Goal: Information Seeking & Learning: Learn about a topic

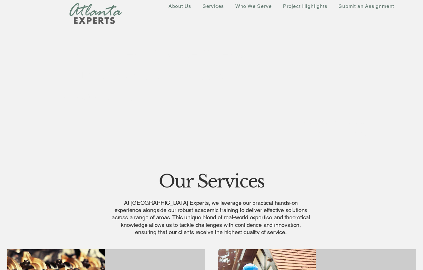
scroll to position [1, 0]
click at [180, 7] on span "About Us" at bounding box center [179, 6] width 23 height 6
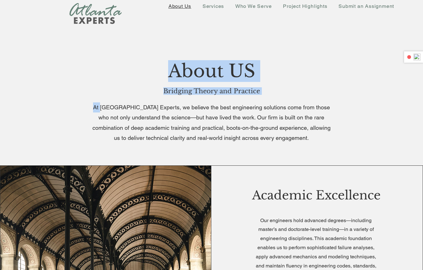
drag, startPoint x: 105, startPoint y: 105, endPoint x: 315, endPoint y: 145, distance: 214.2
click at [314, 145] on section "About US Bridging Theory and Practice At Atlanta Experts, we believe the best e…" at bounding box center [211, 104] width 423 height 124
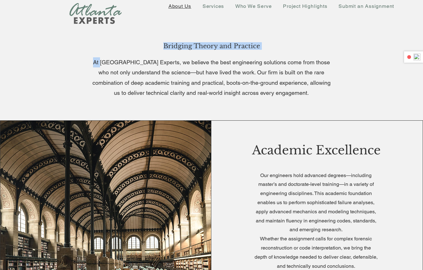
scroll to position [127, 0]
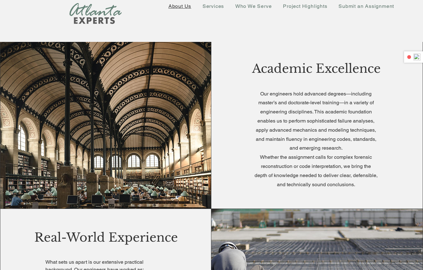
drag, startPoint x: 265, startPoint y: 94, endPoint x: 361, endPoint y: 186, distance: 133.4
click at [361, 186] on p "Our engineers hold advanced degrees—including master’s and doctorate-level trai…" at bounding box center [316, 140] width 123 height 100
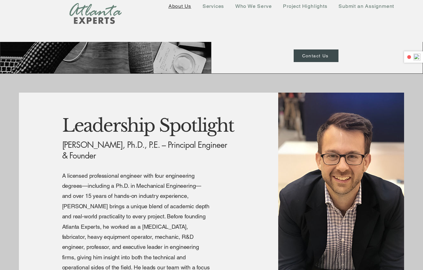
scroll to position [902, 0]
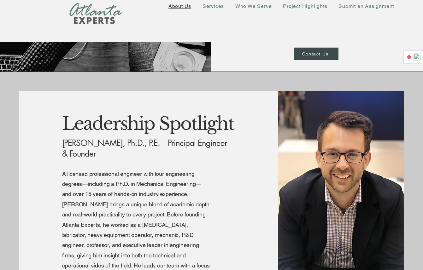
drag, startPoint x: 144, startPoint y: 142, endPoint x: 89, endPoint y: 158, distance: 56.8
click at [89, 158] on p "Joshua A. Tolbert, Ph.D., P.E. – Principal Engineer & Founder" at bounding box center [147, 148] width 171 height 21
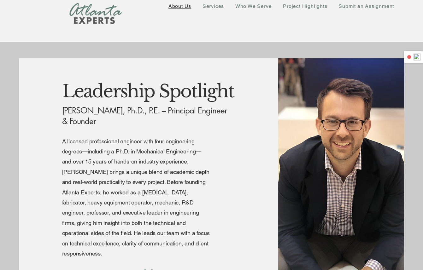
scroll to position [949, 0]
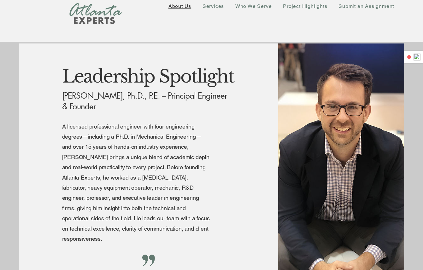
drag, startPoint x: 58, startPoint y: 128, endPoint x: 121, endPoint y: 242, distance: 130.9
click at [121, 242] on div "Leadership Spotlight Joshua A. Tolbert, Ph.D., P.E. – Principal Engineer & Foun…" at bounding box center [148, 182] width 259 height 276
click at [225, 236] on div at bounding box center [148, 182] width 259 height 276
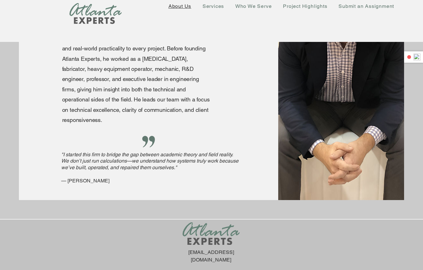
scroll to position [1069, 0]
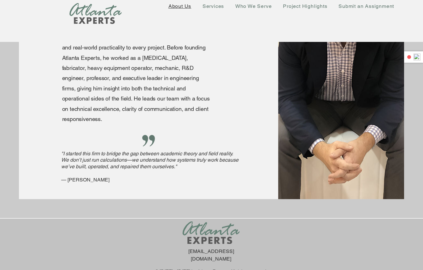
drag, startPoint x: 132, startPoint y: 182, endPoint x: 52, endPoint y: 83, distance: 127.5
click at [52, 83] on div "Leadership Spotlight Joshua A. Tolbert, Ph.D., P.E. – Principal Engineer & Foun…" at bounding box center [148, 62] width 259 height 276
